Goal: Find specific page/section: Find specific page/section

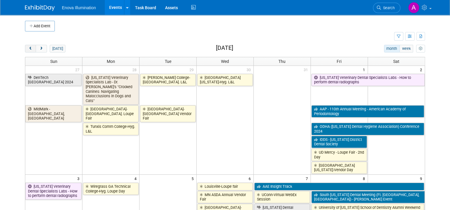
click at [30, 49] on button "prev" at bounding box center [30, 49] width 11 height 8
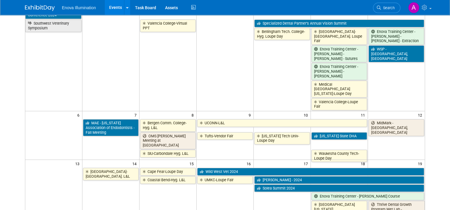
scroll to position [119, 0]
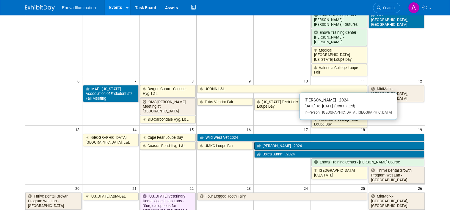
click at [278, 142] on link "[PERSON_NAME] - 2024" at bounding box center [339, 146] width 170 height 8
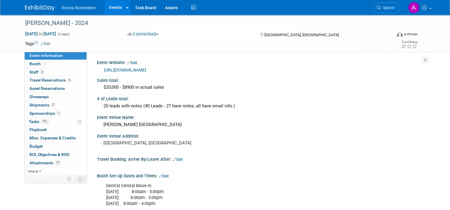
click at [35, 6] on img at bounding box center [40, 8] width 30 height 6
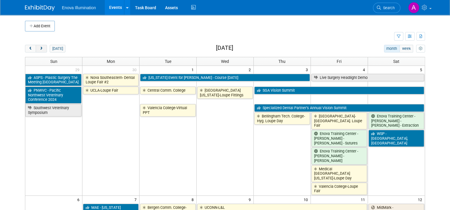
click at [39, 49] on span "next" at bounding box center [41, 49] width 4 height 4
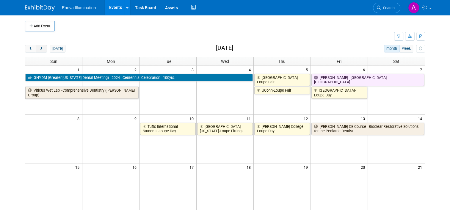
click at [39, 49] on span "next" at bounding box center [41, 49] width 4 height 4
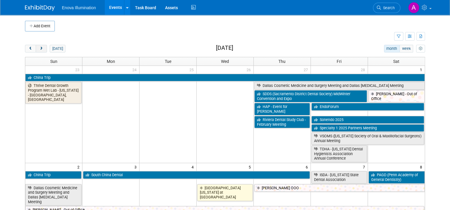
click at [39, 49] on span "next" at bounding box center [41, 49] width 4 height 4
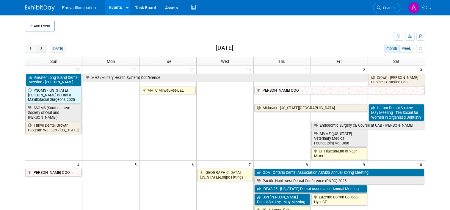
click at [39, 49] on span "next" at bounding box center [41, 49] width 4 height 4
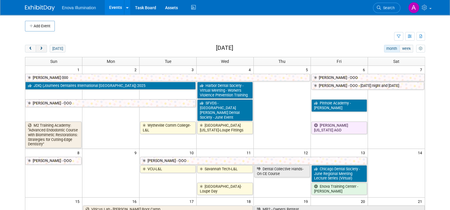
click at [39, 49] on span "next" at bounding box center [41, 49] width 4 height 4
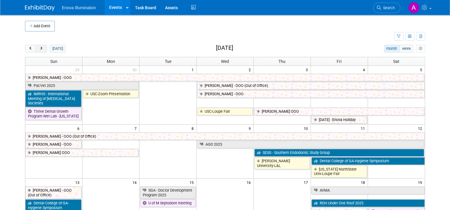
click at [39, 49] on span "next" at bounding box center [41, 49] width 4 height 4
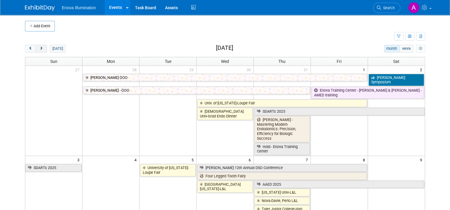
click at [39, 49] on span "next" at bounding box center [41, 49] width 4 height 4
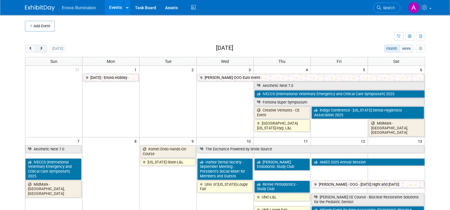
click at [39, 49] on span "next" at bounding box center [41, 49] width 4 height 4
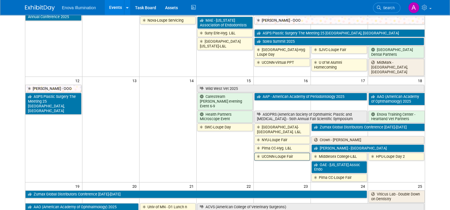
scroll to position [208, 0]
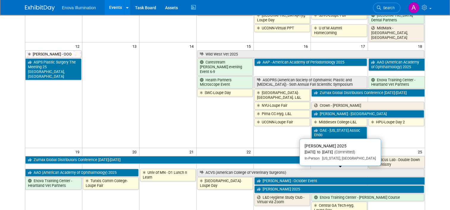
click at [270, 186] on link "[PERSON_NAME] 2025" at bounding box center [339, 190] width 170 height 8
click at [268, 186] on link "[PERSON_NAME] 2025" at bounding box center [339, 190] width 170 height 8
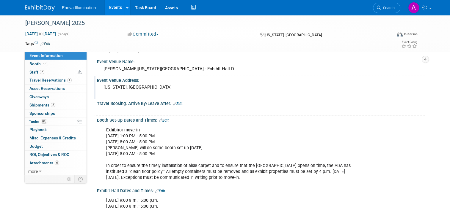
scroll to position [59, 0]
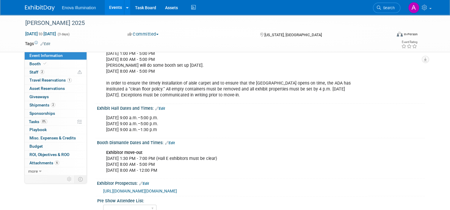
scroll to position [149, 0]
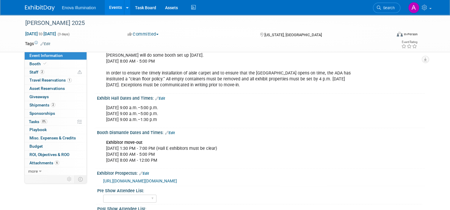
click at [32, 6] on img at bounding box center [40, 8] width 30 height 6
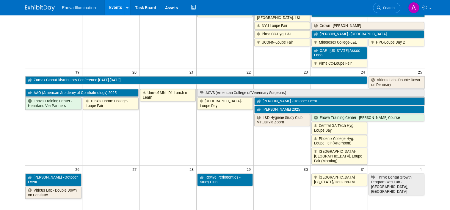
scroll to position [297, 0]
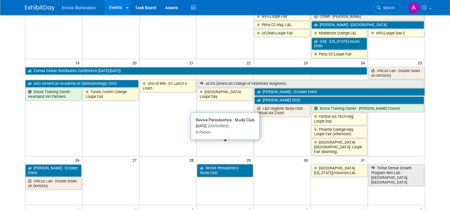
click at [228, 165] on link "Revive Periodontics - Study Club" at bounding box center [225, 171] width 56 height 12
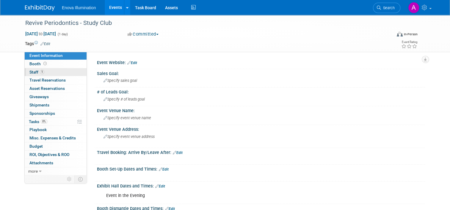
click at [62, 72] on link "1 Staff 1" at bounding box center [56, 72] width 62 height 8
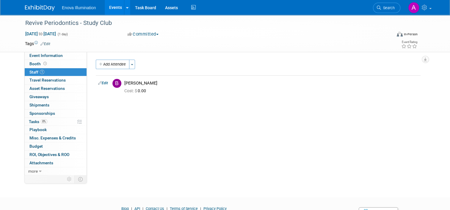
click at [31, 8] on img at bounding box center [40, 8] width 30 height 6
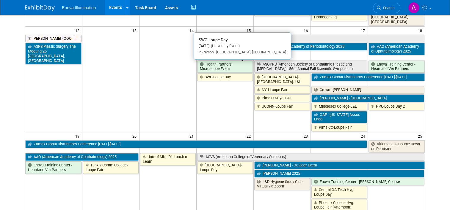
scroll to position [238, 0]
